Goal: Task Accomplishment & Management: Use online tool/utility

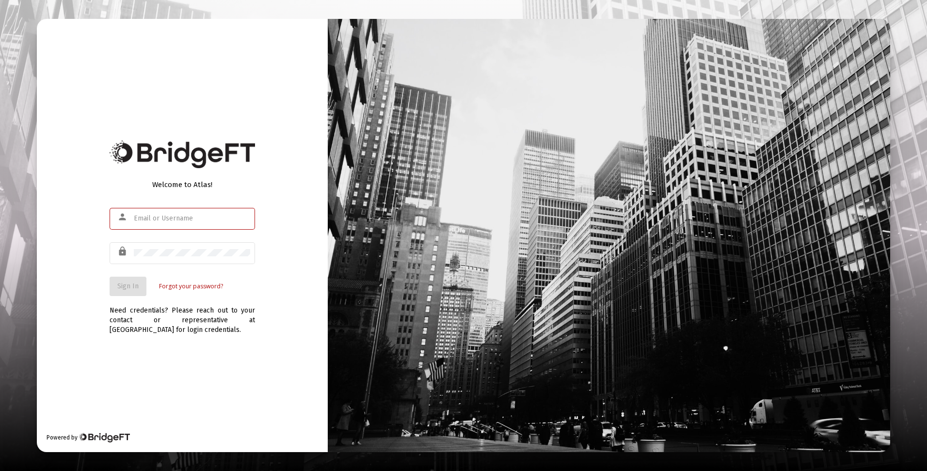
click at [160, 221] on input "text" at bounding box center [192, 219] width 116 height 8
type input "[EMAIL_ADDRESS][DOMAIN_NAME]"
drag, startPoint x: 116, startPoint y: 285, endPoint x: 132, endPoint y: 291, distance: 17.0
click at [118, 285] on button "Sign In" at bounding box center [128, 286] width 37 height 19
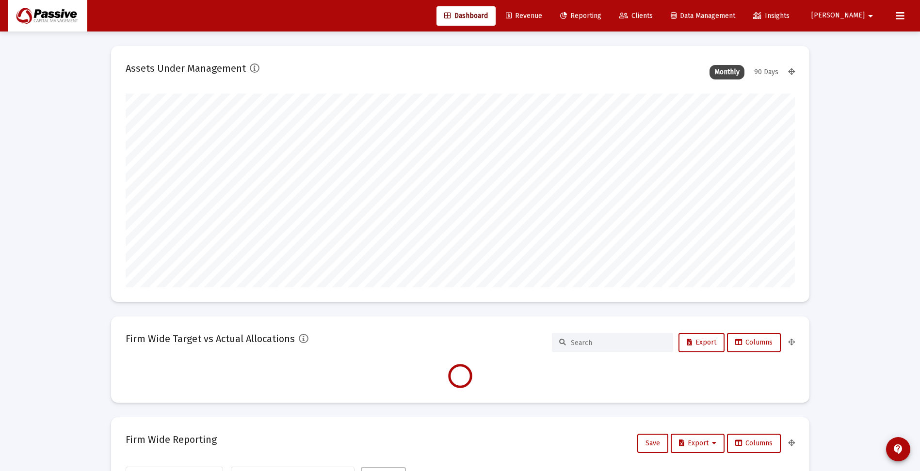
scroll to position [194, 360]
type input "[DATE]"
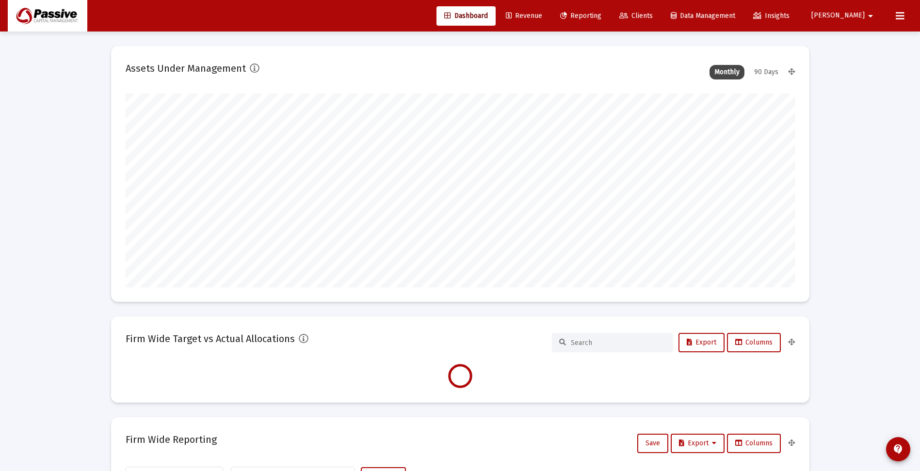
click at [601, 18] on span "Reporting" at bounding box center [580, 16] width 41 height 8
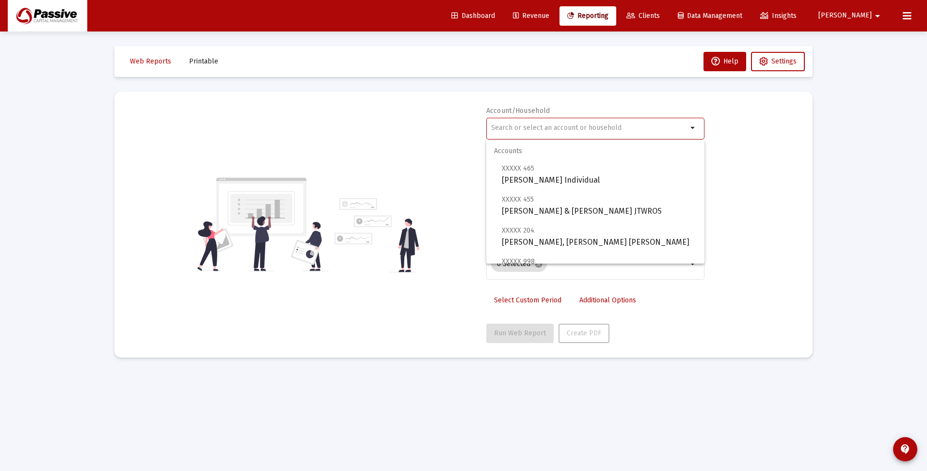
click at [599, 124] on input "text" at bounding box center [589, 128] width 196 height 8
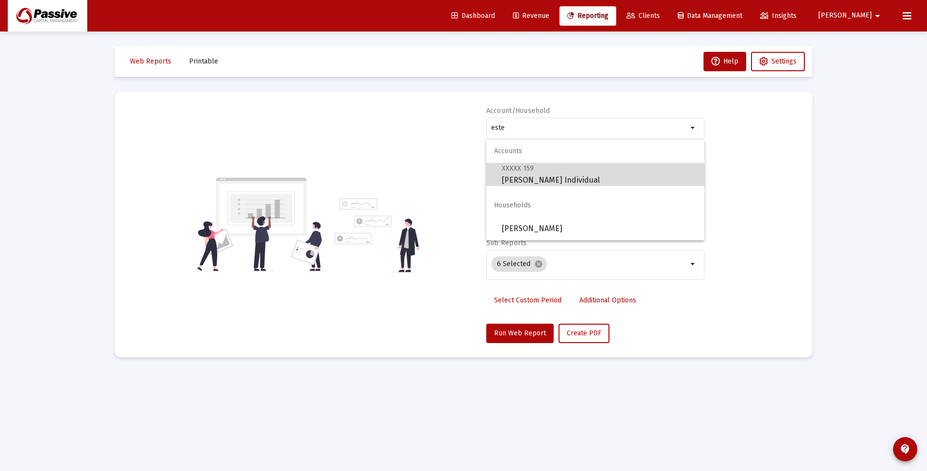
click at [567, 181] on span "XXXXX 159 [PERSON_NAME] Individual" at bounding box center [599, 174] width 195 height 24
type input "[PERSON_NAME] Individual"
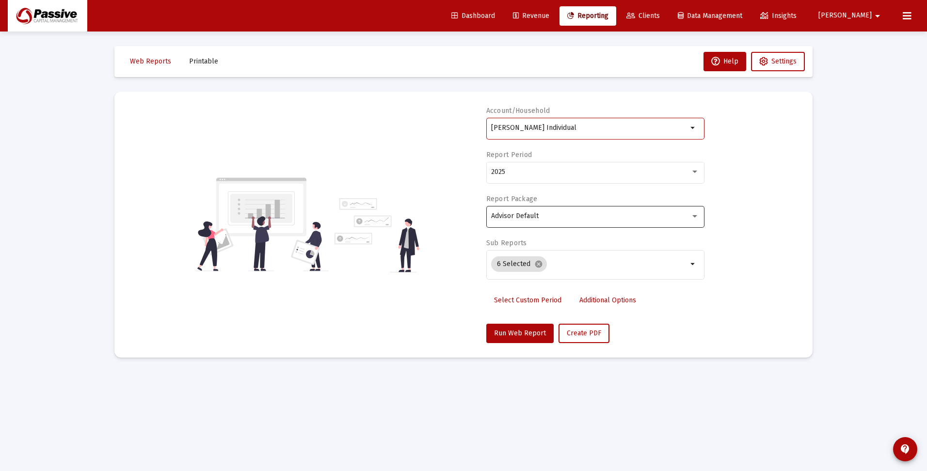
click at [553, 220] on div "Advisor Default" at bounding box center [595, 216] width 208 height 24
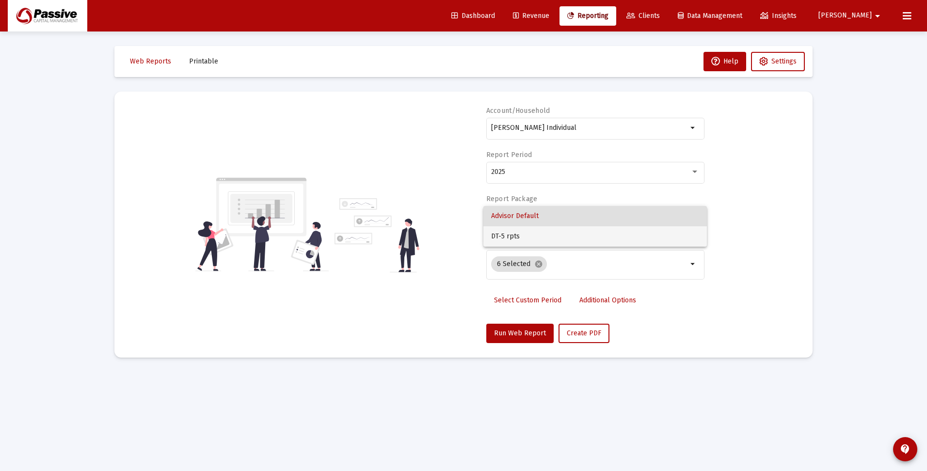
click at [553, 236] on span "DT-5 rpts" at bounding box center [595, 237] width 208 height 20
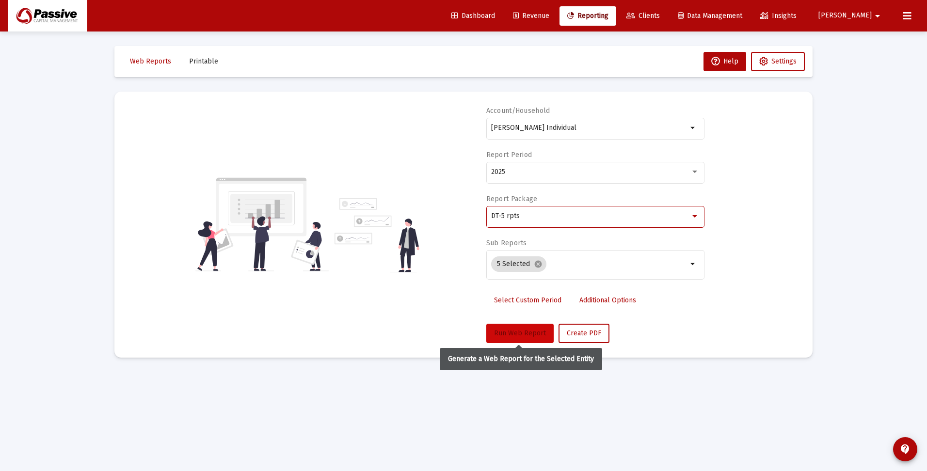
click at [538, 331] on span "Run Web Report" at bounding box center [520, 333] width 52 height 8
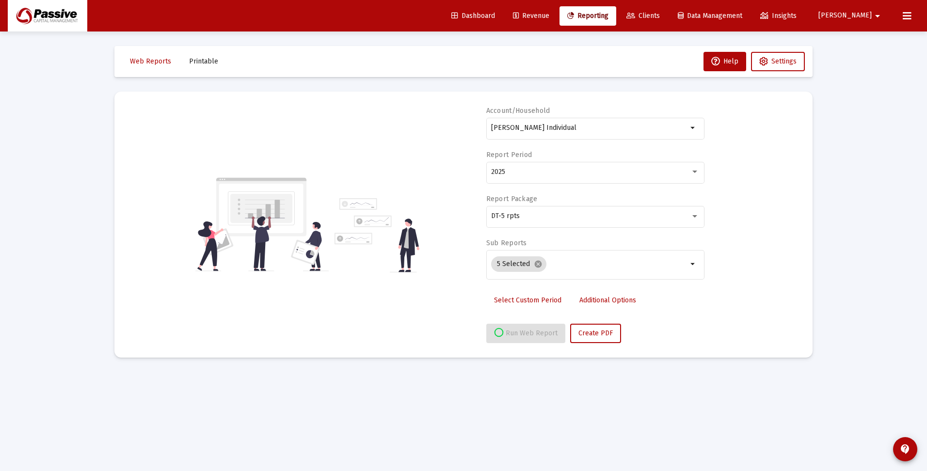
click at [660, 13] on span "Clients" at bounding box center [643, 16] width 33 height 8
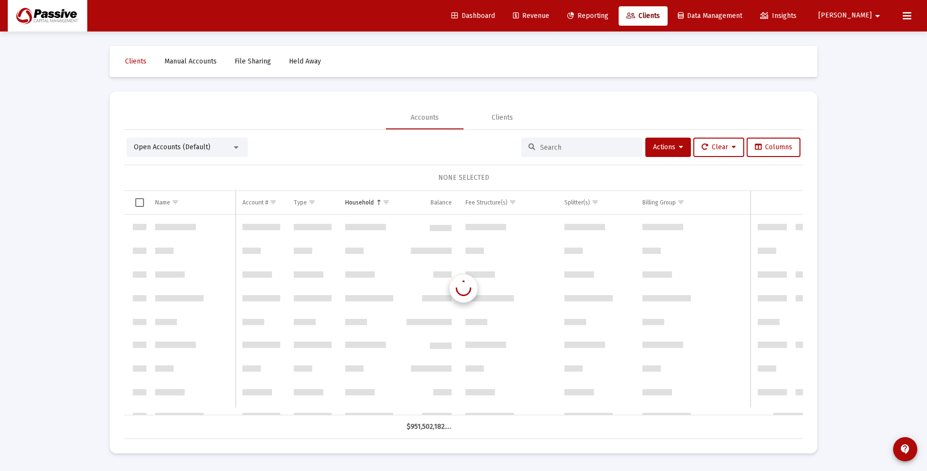
scroll to position [466, 0]
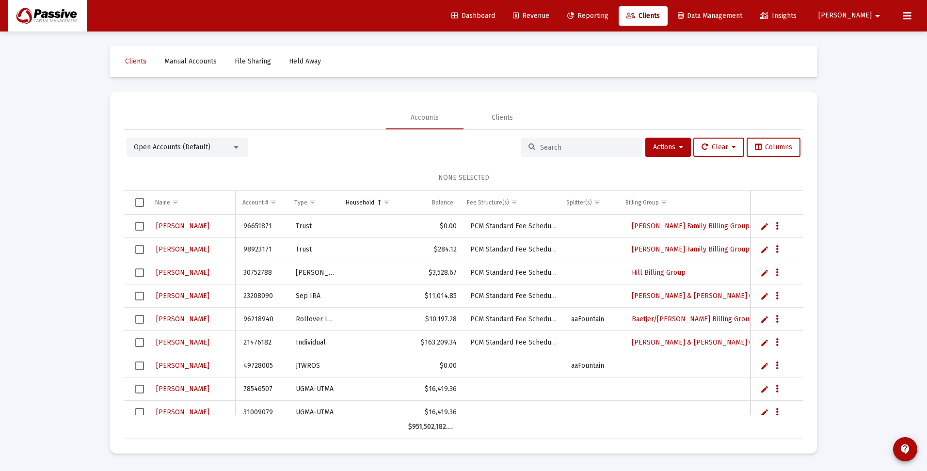
click at [563, 146] on input at bounding box center [587, 148] width 95 height 8
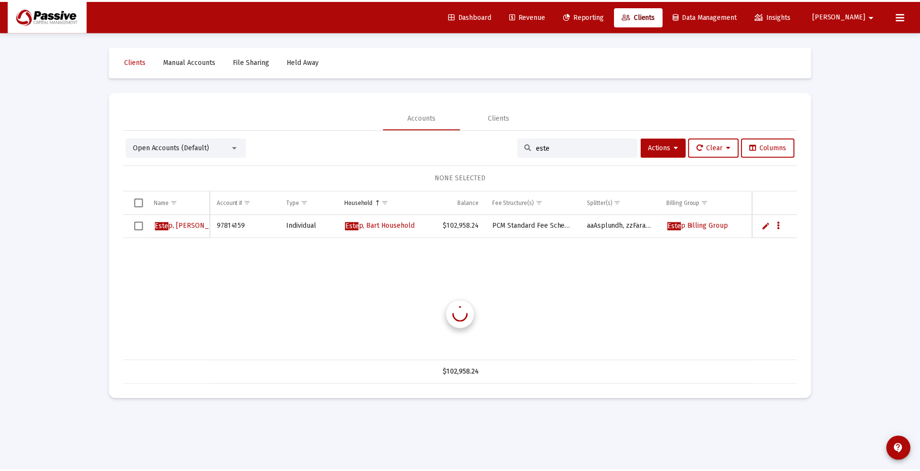
scroll to position [0, 0]
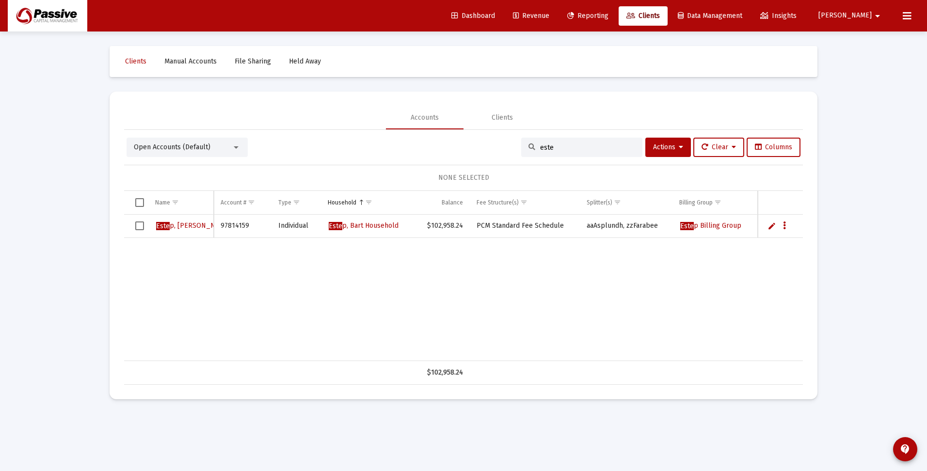
type input "este"
click at [609, 17] on span "Reporting" at bounding box center [588, 16] width 41 height 8
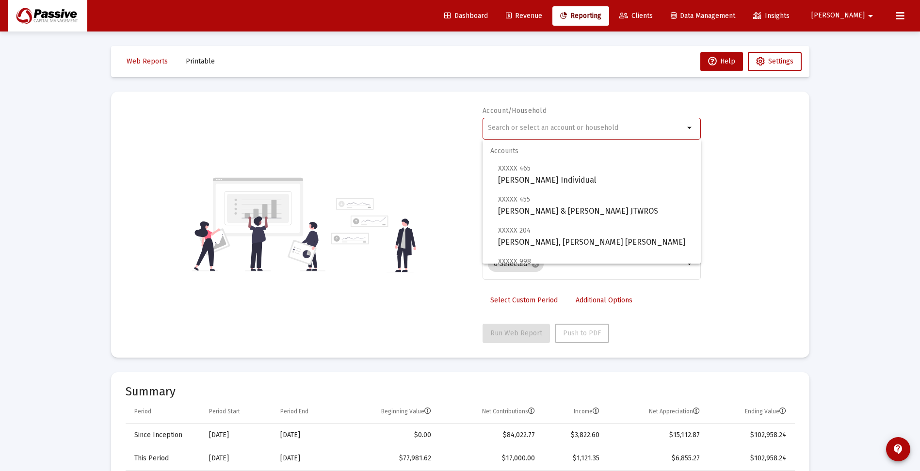
click at [549, 127] on input "text" at bounding box center [586, 128] width 196 height 8
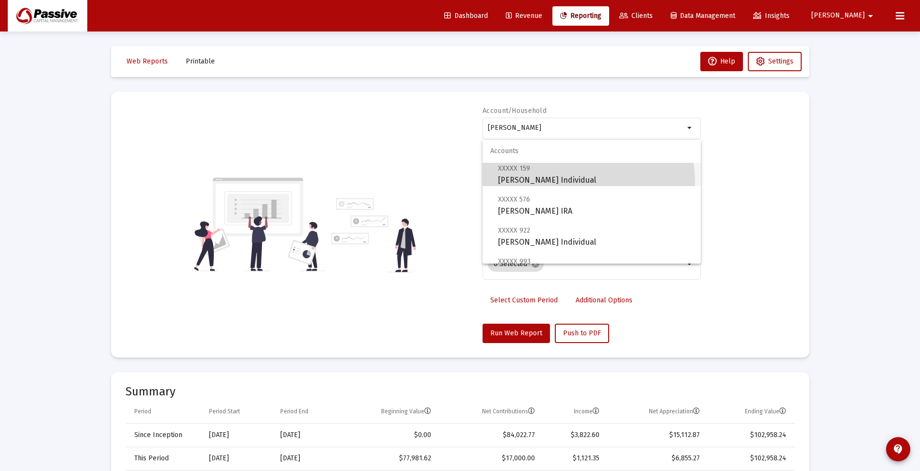
click at [543, 183] on span "XXXXX 159 [PERSON_NAME] Individual" at bounding box center [595, 174] width 195 height 24
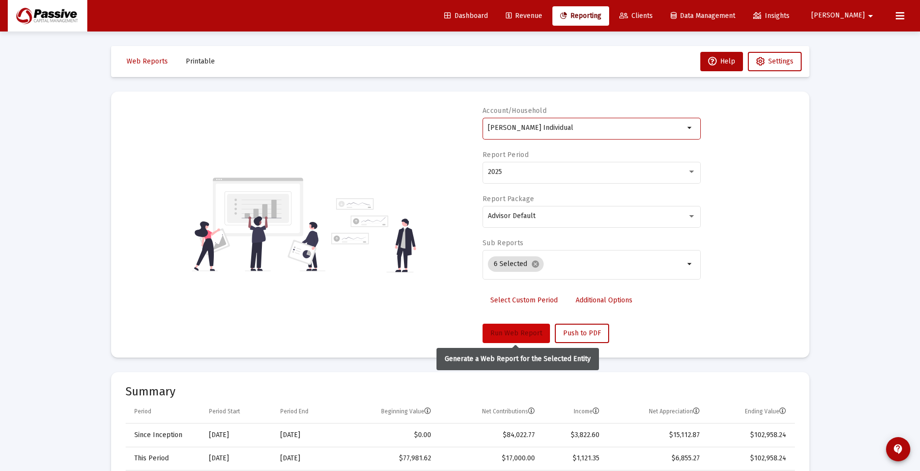
click at [520, 332] on span "Run Web Report" at bounding box center [516, 333] width 52 height 8
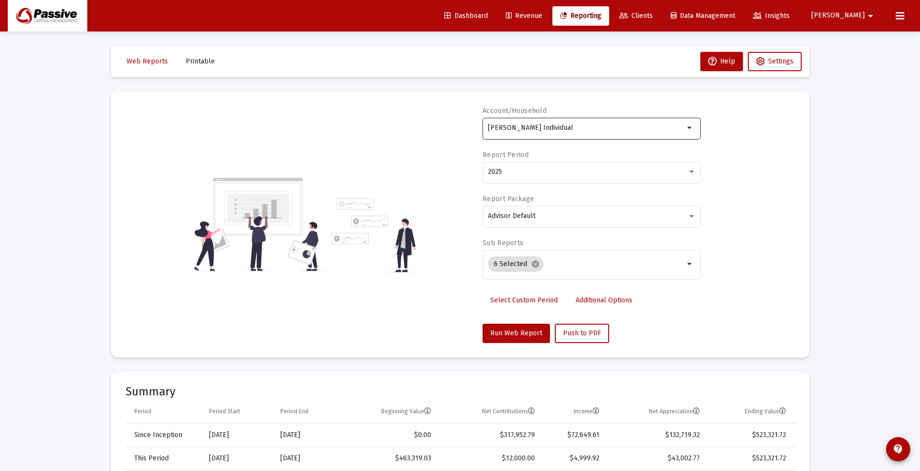
click at [555, 129] on input "[PERSON_NAME] Individual" at bounding box center [586, 128] width 196 height 8
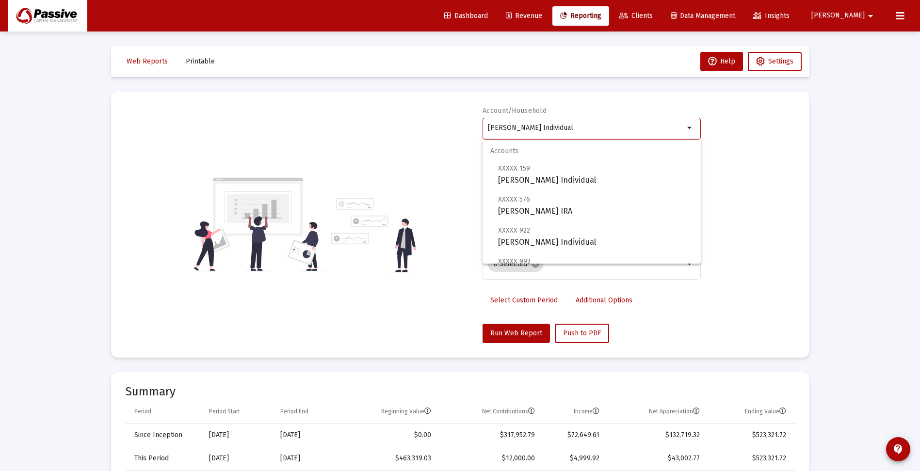
click at [555, 129] on input "[PERSON_NAME] Individual" at bounding box center [586, 128] width 196 height 8
click at [555, 128] on input "[PERSON_NAME] Individual" at bounding box center [586, 128] width 196 height 8
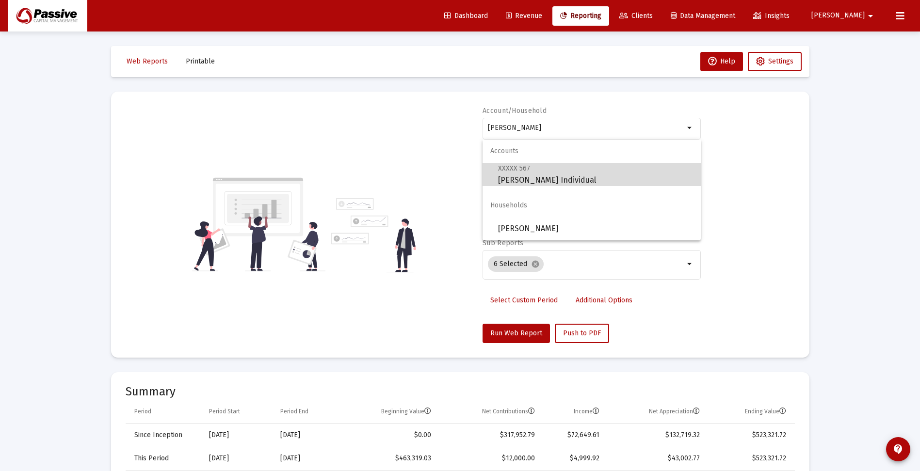
click at [541, 179] on span "XXXXX 567 [PERSON_NAME] Individual" at bounding box center [595, 174] width 195 height 24
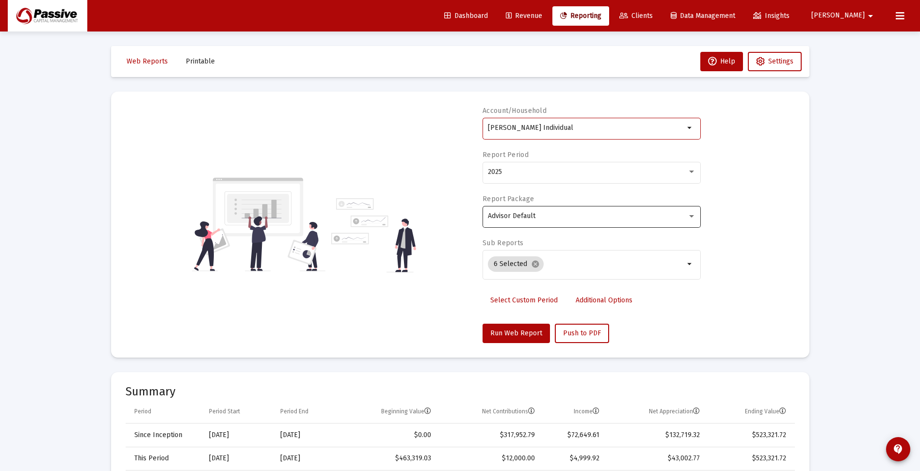
click at [541, 214] on div "Advisor Default" at bounding box center [592, 216] width 208 height 24
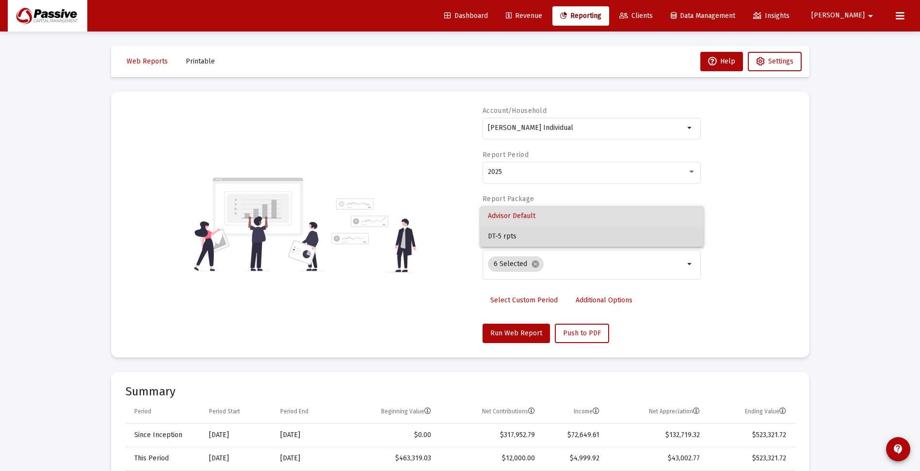
drag, startPoint x: 541, startPoint y: 214, endPoint x: 535, endPoint y: 238, distance: 24.4
click at [535, 236] on span "DT-5 rpts" at bounding box center [592, 237] width 208 height 20
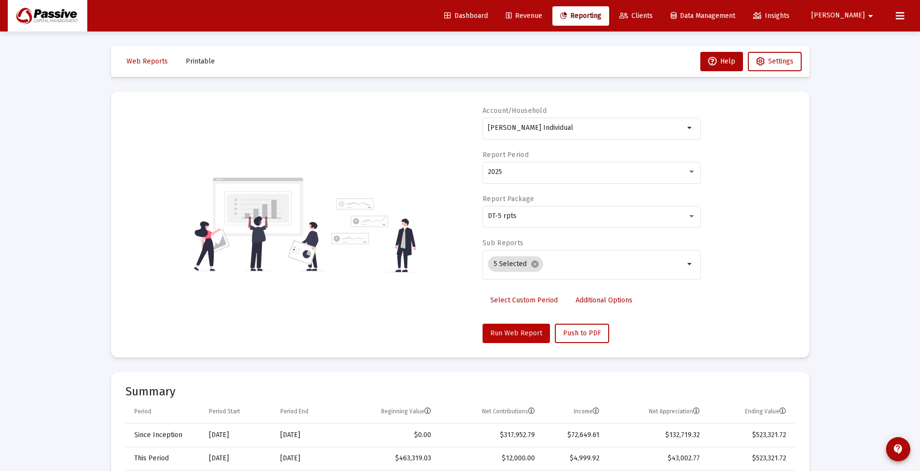
click at [515, 331] on span "Run Web Report" at bounding box center [516, 333] width 52 height 8
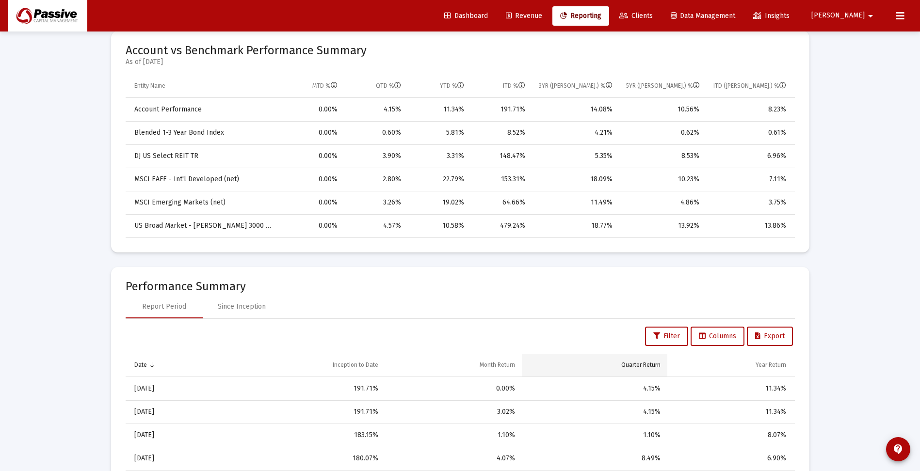
scroll to position [485, 0]
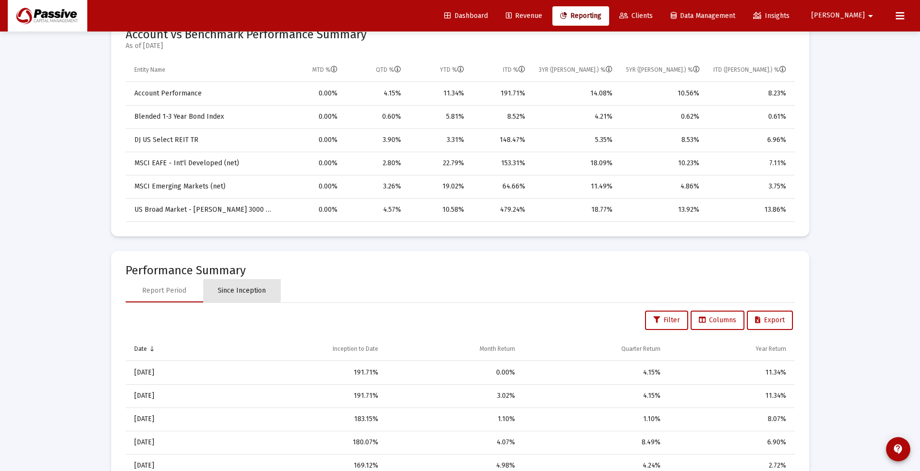
click at [241, 290] on div "Since Inception" at bounding box center [242, 291] width 48 height 10
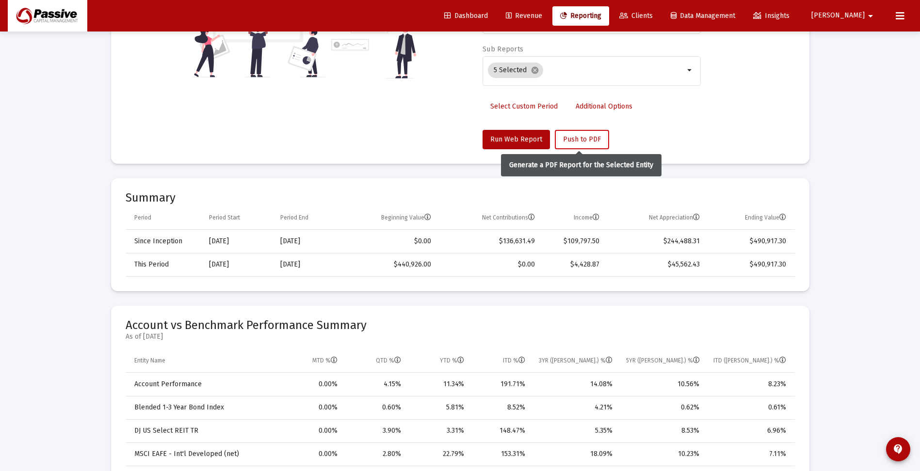
scroll to position [0, 0]
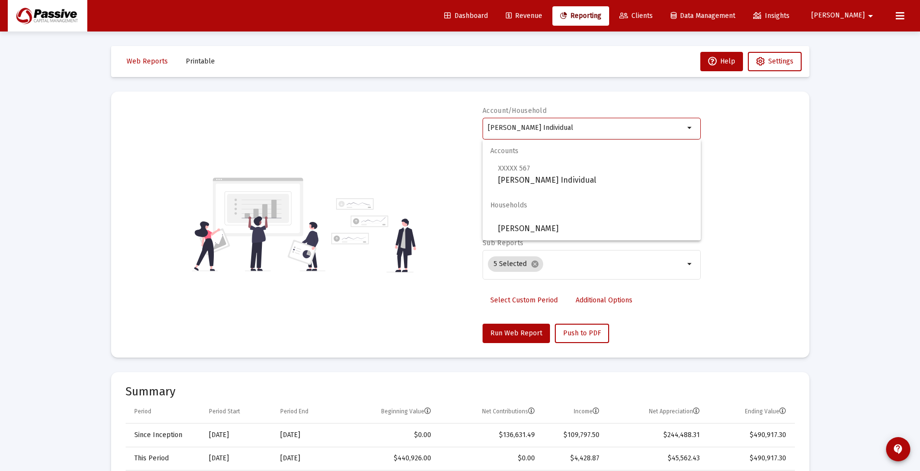
click at [546, 129] on input "[PERSON_NAME] Individual" at bounding box center [586, 128] width 196 height 8
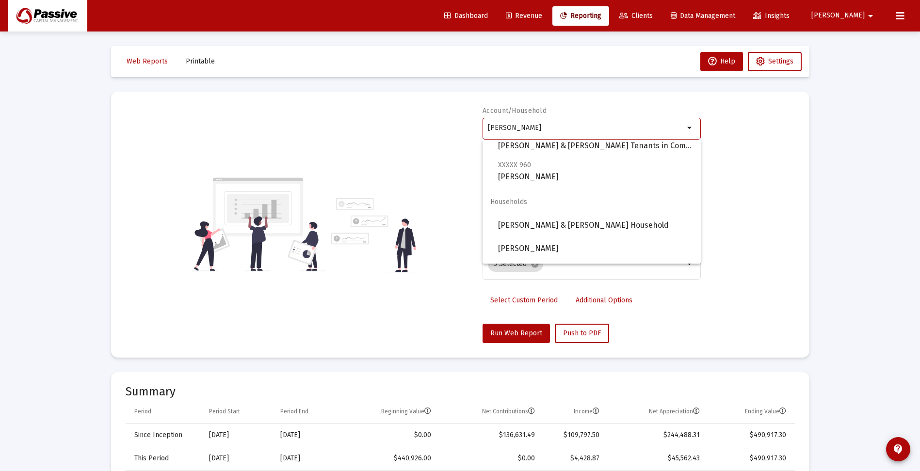
scroll to position [97, 0]
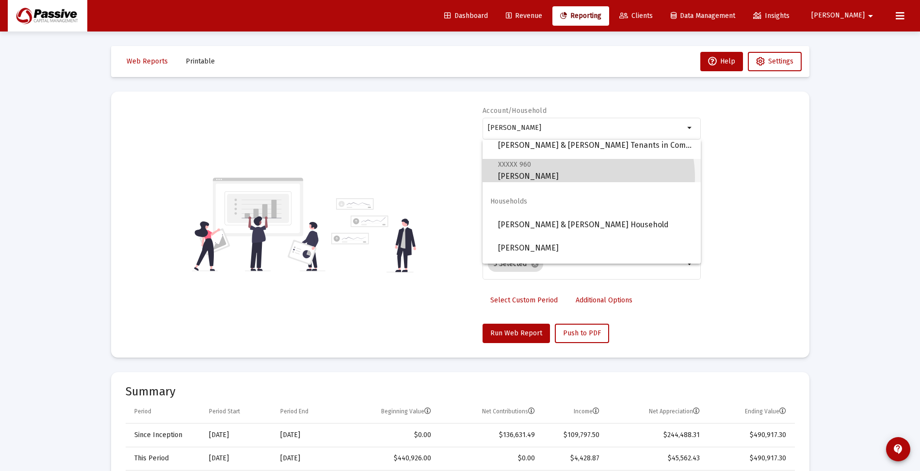
click at [576, 178] on span "XXXXX 960 [PERSON_NAME] Individual" at bounding box center [595, 171] width 195 height 24
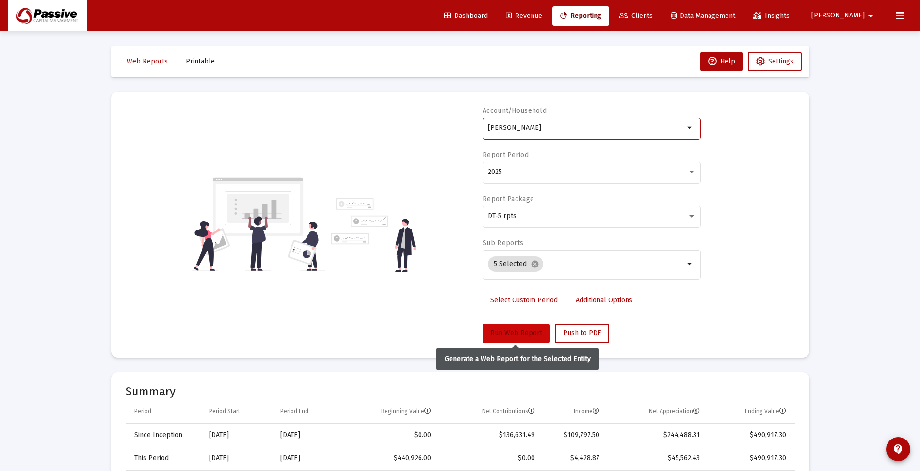
click at [512, 330] on span "Run Web Report" at bounding box center [516, 333] width 52 height 8
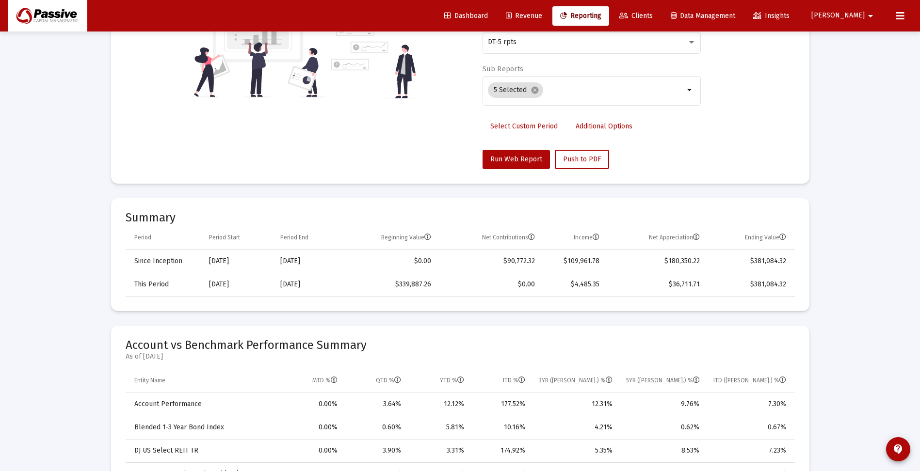
scroll to position [0, 0]
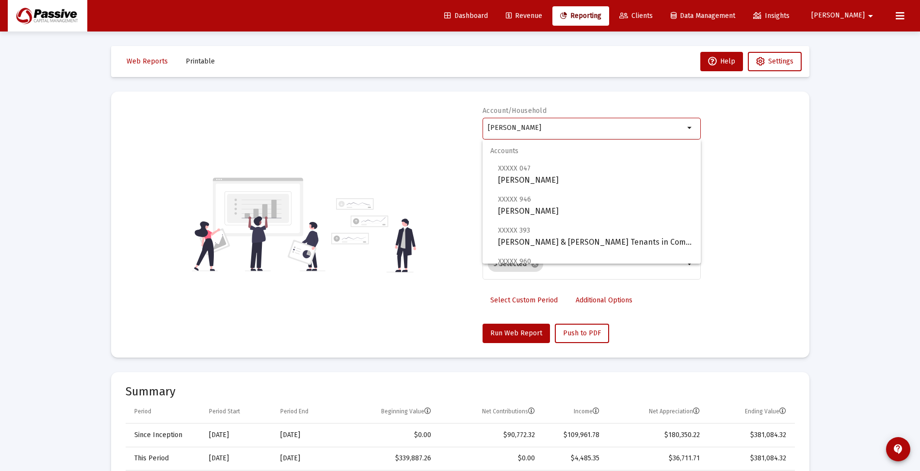
click at [536, 129] on input "[PERSON_NAME]" at bounding box center [586, 128] width 196 height 8
click at [536, 128] on input "[PERSON_NAME]" at bounding box center [586, 128] width 196 height 8
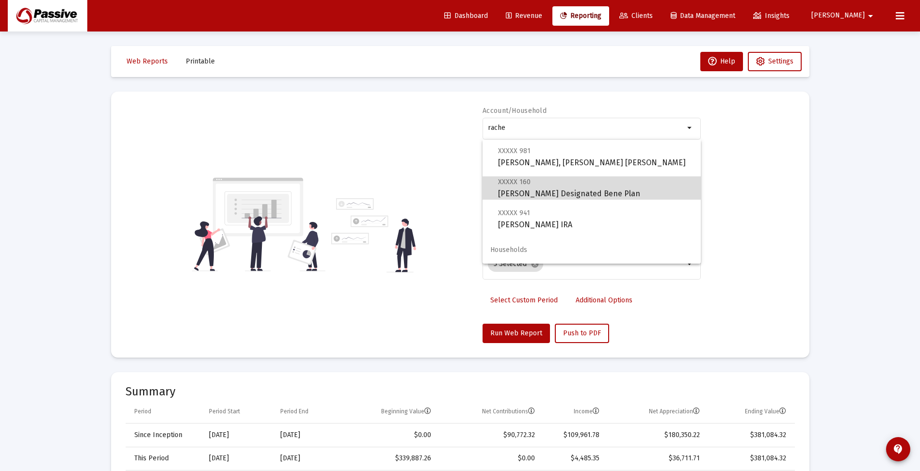
click at [594, 190] on span "XXXXX 160 [PERSON_NAME] Designated Bene Plan" at bounding box center [595, 188] width 195 height 24
type input "[PERSON_NAME] Designated Bene Plan"
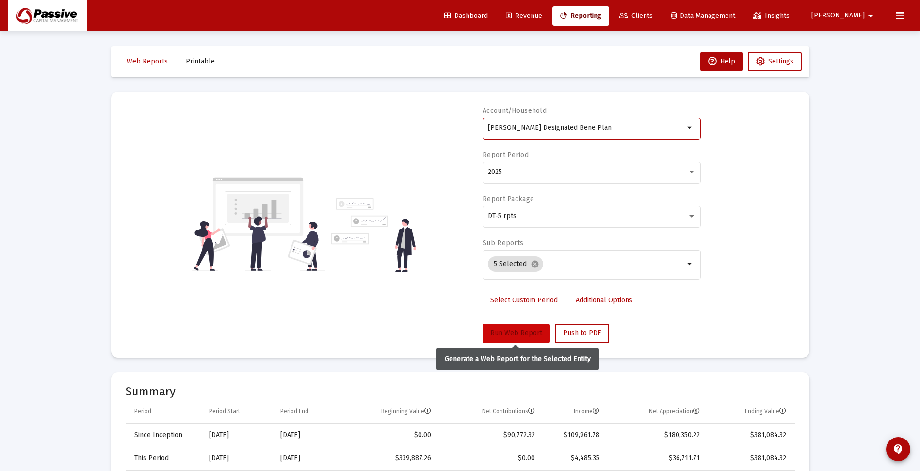
click at [510, 332] on span "Run Web Report" at bounding box center [516, 333] width 52 height 8
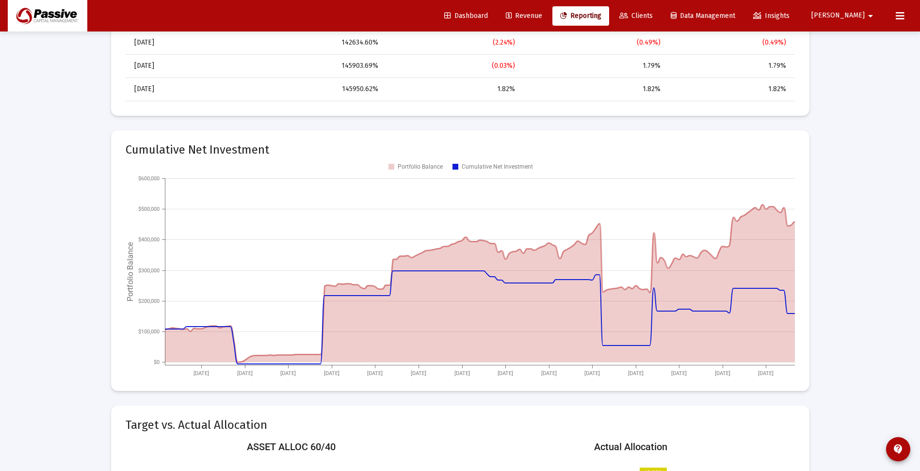
scroll to position [927, 0]
